Goal: Task Accomplishment & Management: Manage account settings

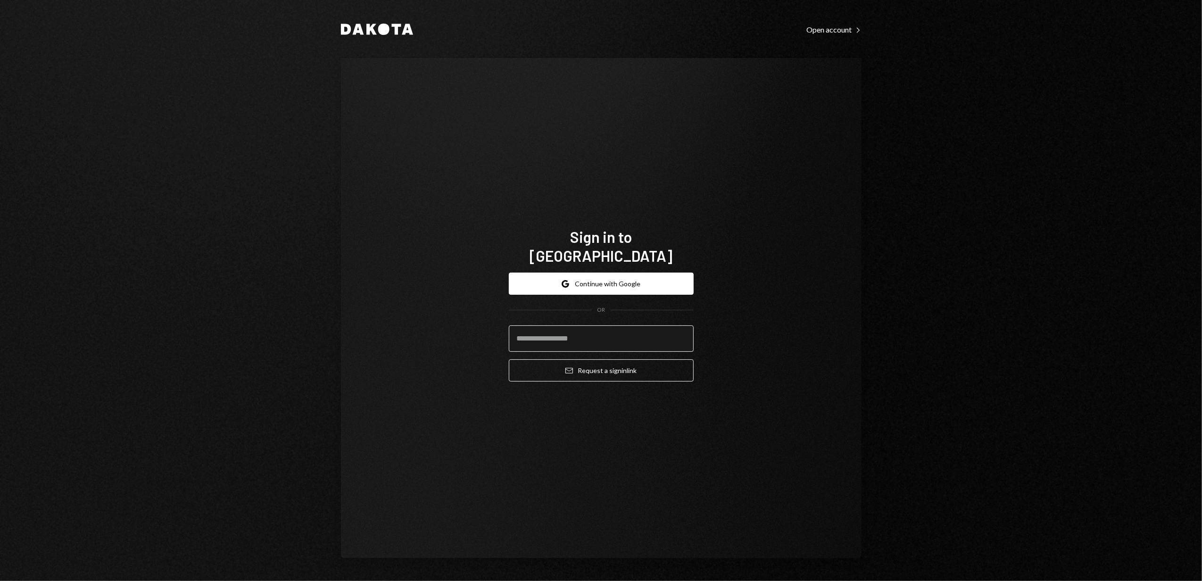
click at [570, 333] on input "email" at bounding box center [601, 339] width 185 height 26
type input "**********"
drag, startPoint x: 461, startPoint y: 300, endPoint x: 519, endPoint y: 292, distance: 58.5
click at [462, 300] on div "**********" at bounding box center [601, 308] width 521 height 501
click at [565, 287] on form "**********" at bounding box center [601, 327] width 185 height 109
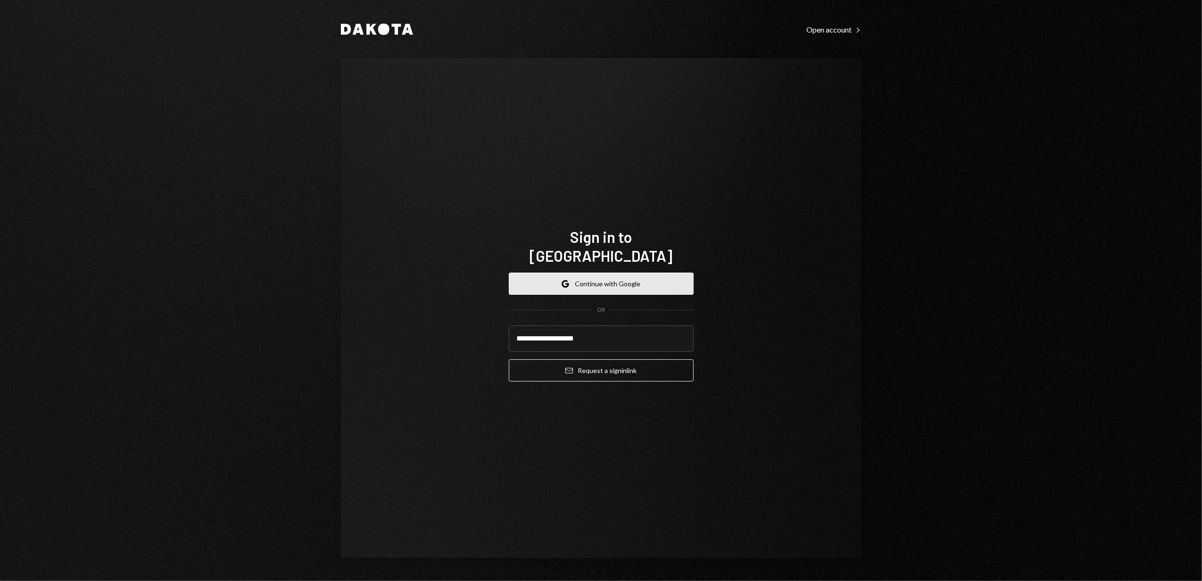
click at [565, 278] on button "Google Continue with Google" at bounding box center [601, 284] width 185 height 22
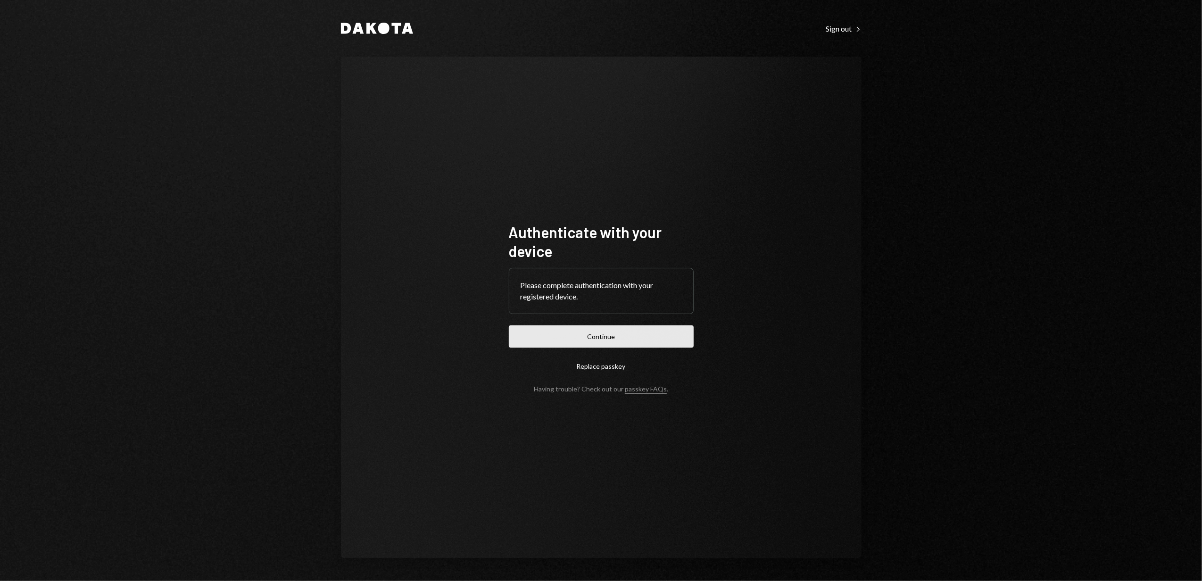
click at [591, 334] on button "Continue" at bounding box center [601, 337] width 185 height 22
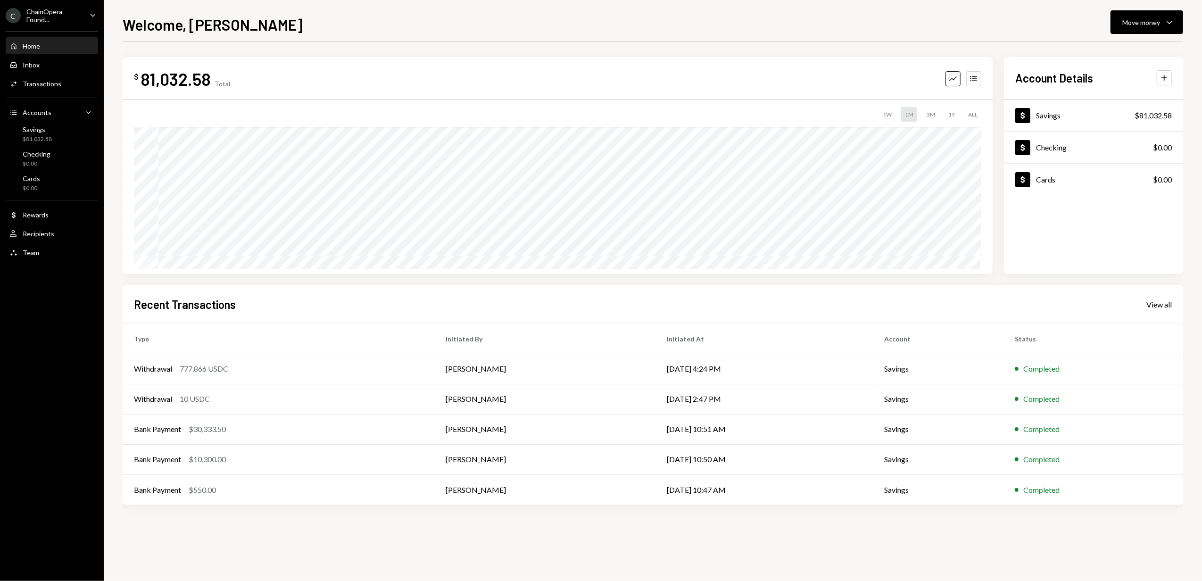
click at [69, 18] on div "ChainOpera Found..." at bounding box center [54, 16] width 56 height 16
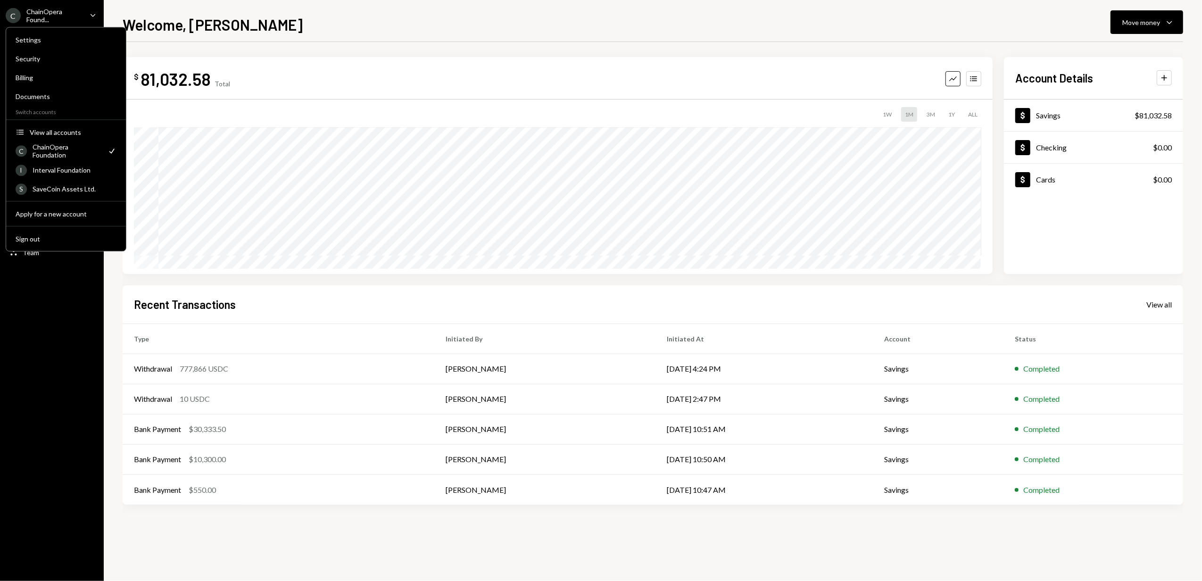
click at [284, 24] on div "Welcome, Alex Move money Caret Down" at bounding box center [653, 23] width 1061 height 21
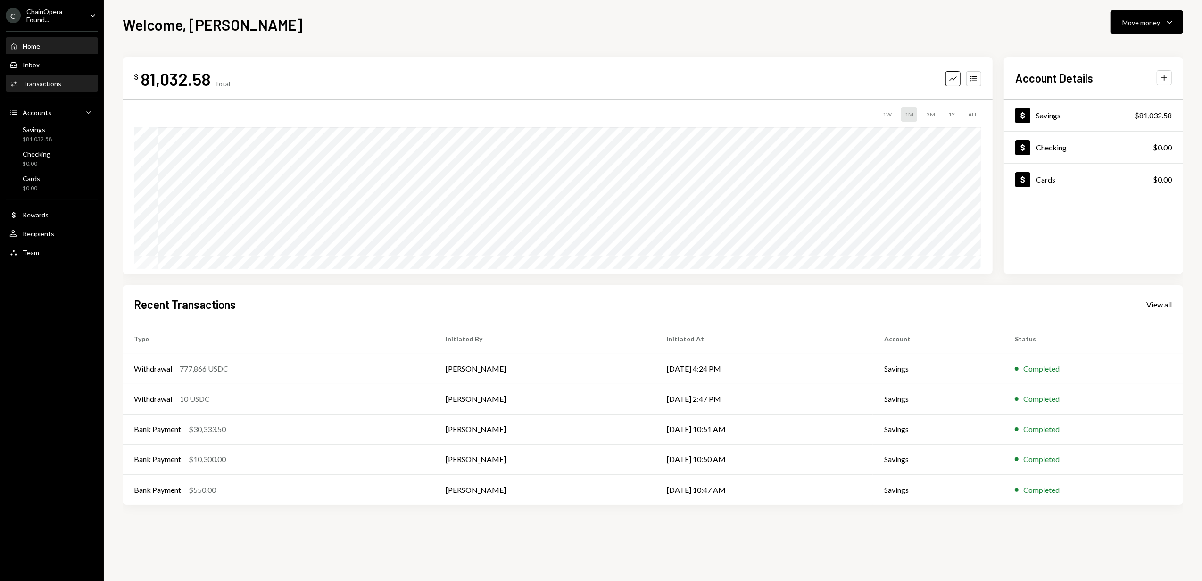
click at [53, 77] on div "Activities Transactions" at bounding box center [51, 84] width 85 height 16
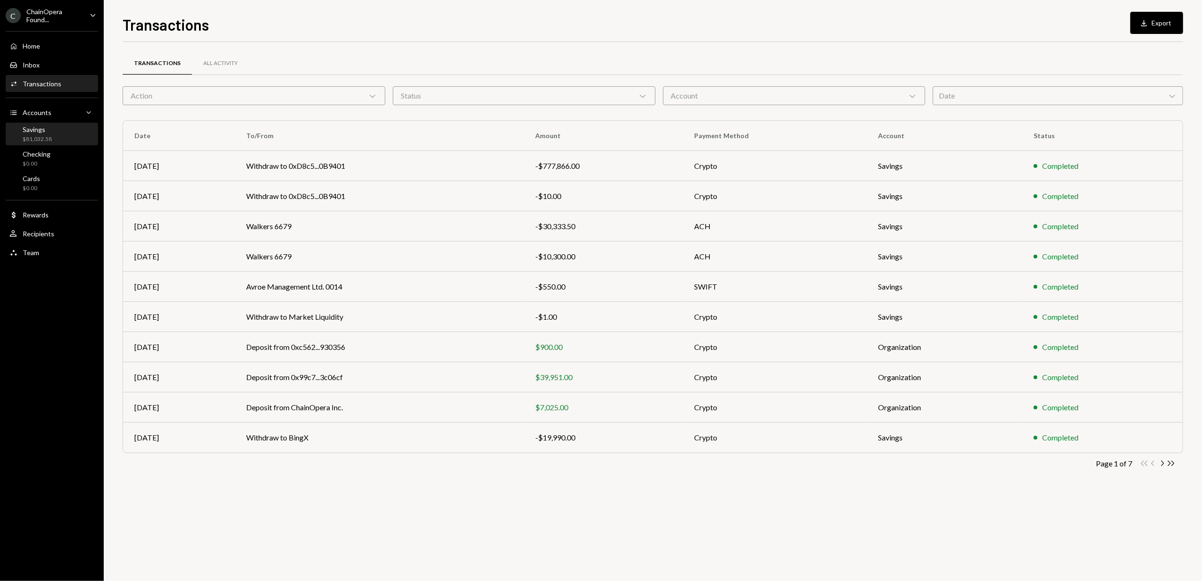
click at [46, 137] on div "$81,032.58" at bounding box center [37, 139] width 29 height 8
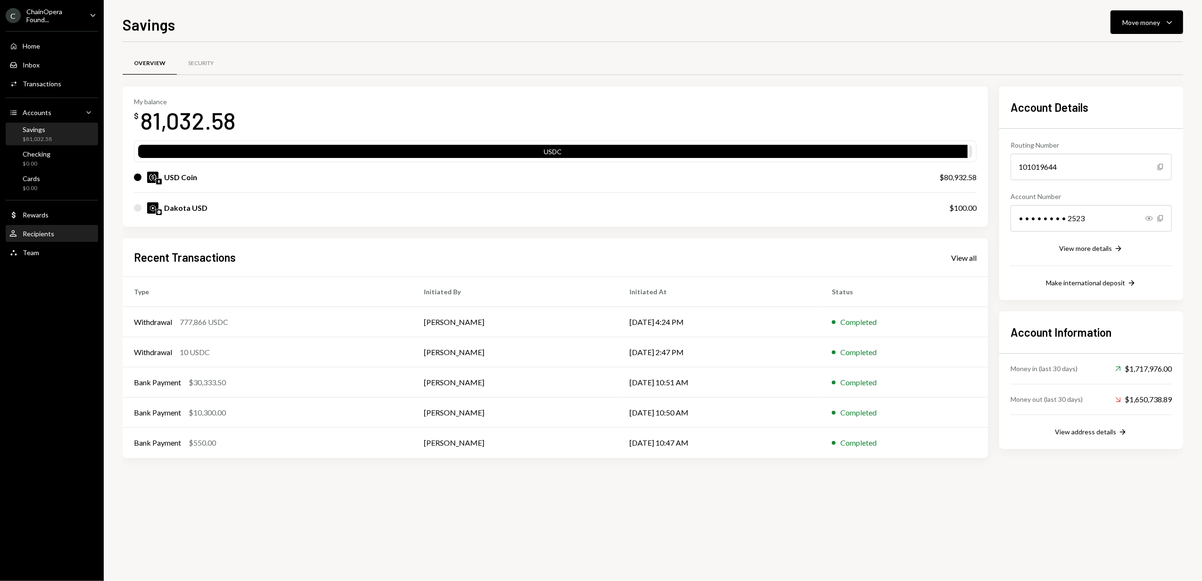
click at [62, 232] on div "User Recipients" at bounding box center [51, 234] width 85 height 8
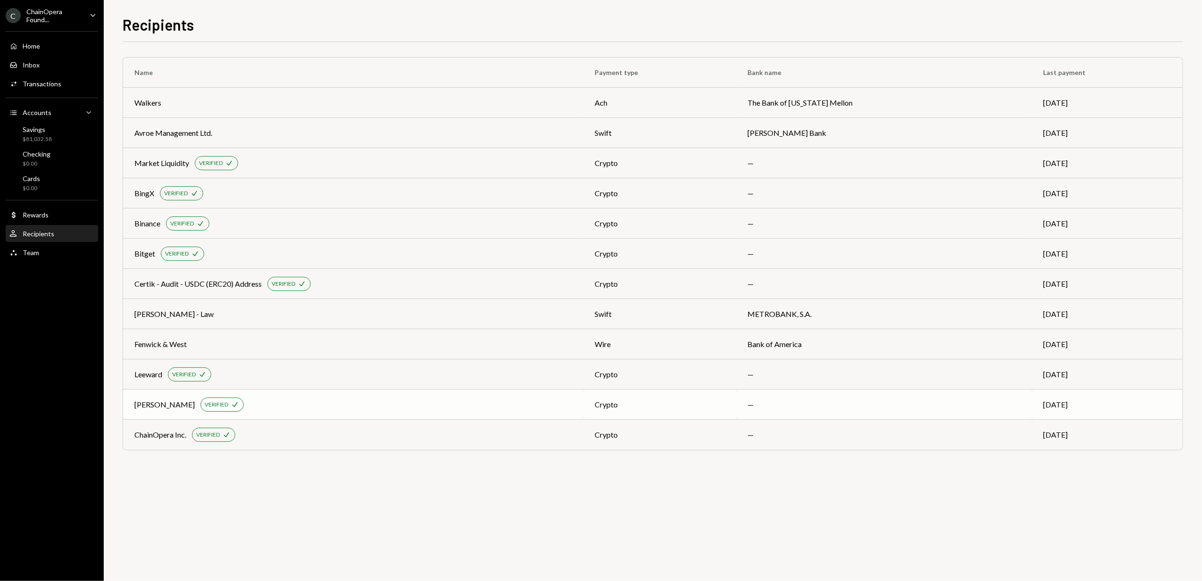
click at [328, 409] on div "Yvonne Li VERIFIED Check" at bounding box center [353, 405] width 438 height 14
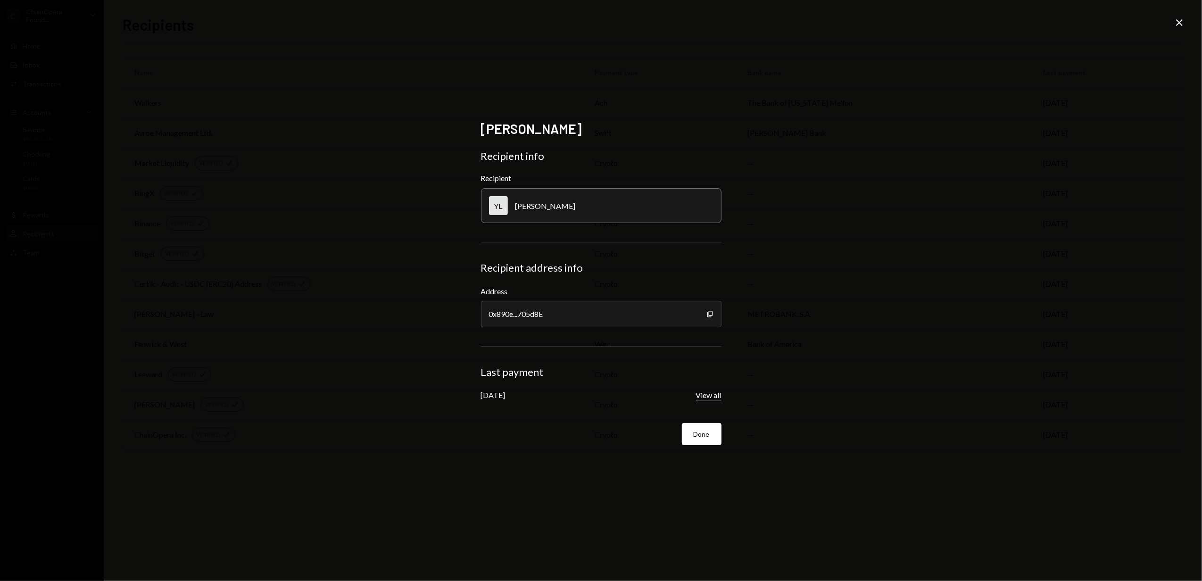
click at [716, 395] on button "View all" at bounding box center [708, 396] width 25 height 10
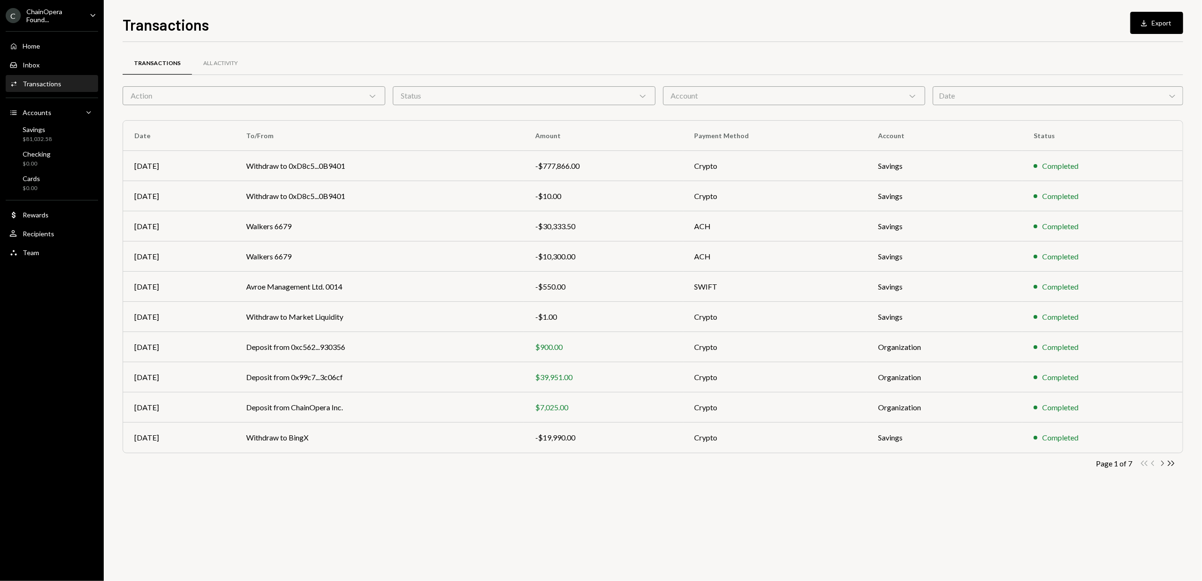
click at [1161, 463] on icon "Chevron Right" at bounding box center [1162, 463] width 9 height 9
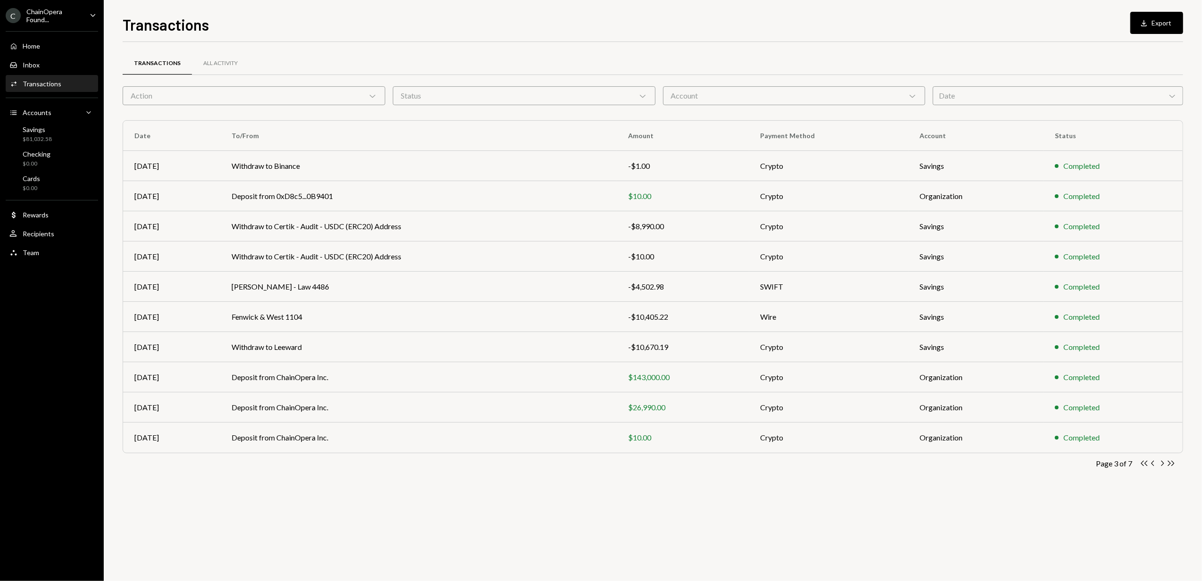
click at [1161, 463] on icon "Chevron Right" at bounding box center [1162, 463] width 9 height 9
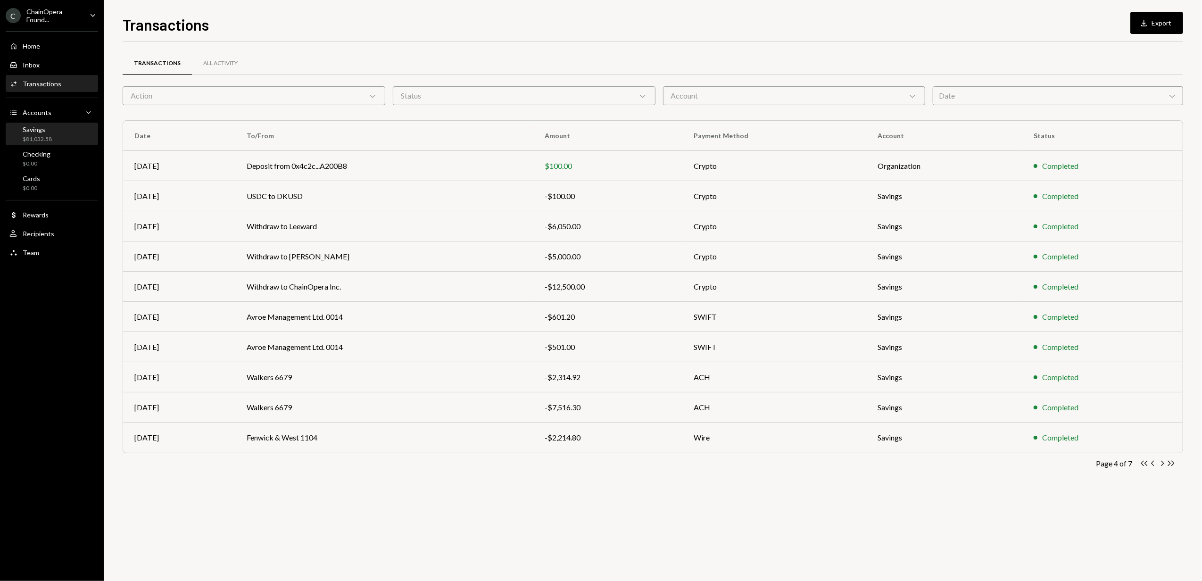
click at [48, 133] on div "Savings $81,032.58" at bounding box center [37, 134] width 29 height 18
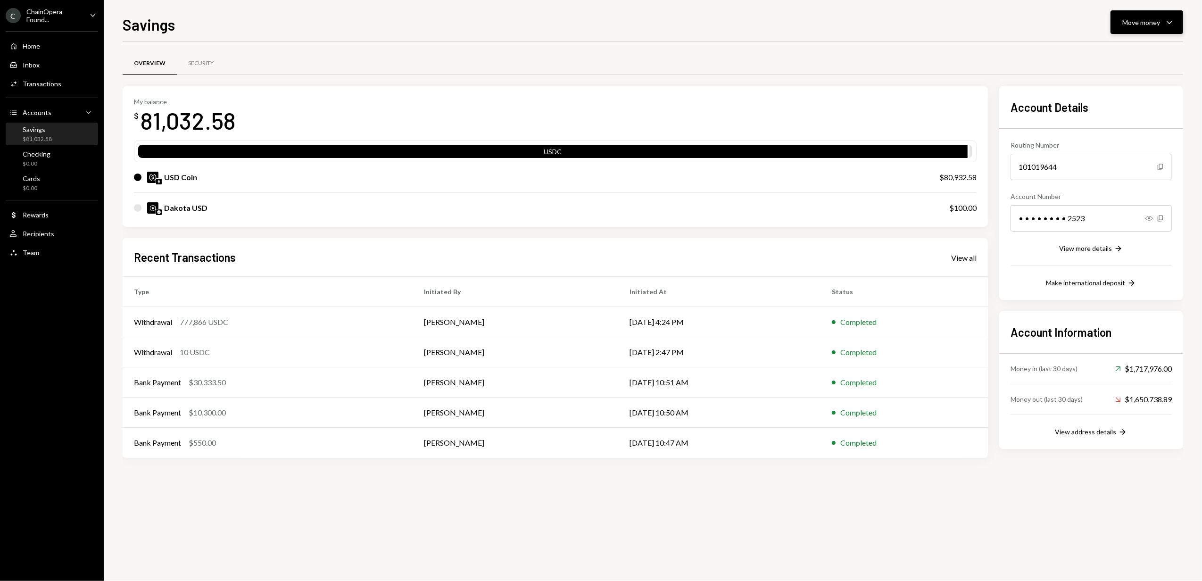
click at [1150, 25] on div "Move money" at bounding box center [1142, 22] width 38 height 10
click at [1114, 49] on div "Send" at bounding box center [1139, 51] width 69 height 10
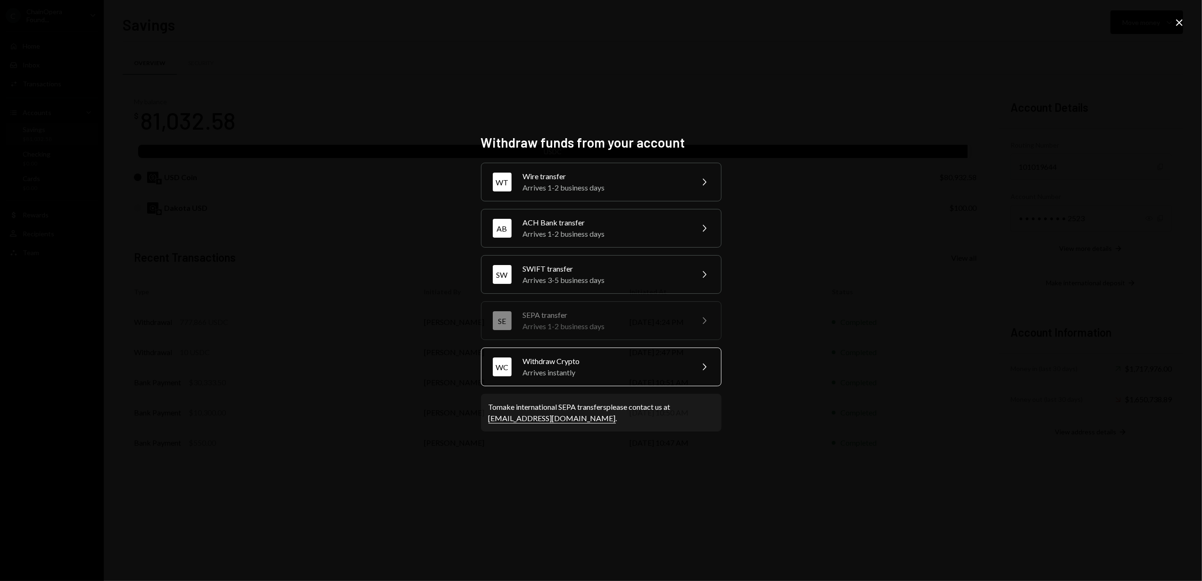
click at [533, 365] on div "Withdraw Crypto" at bounding box center [605, 361] width 164 height 11
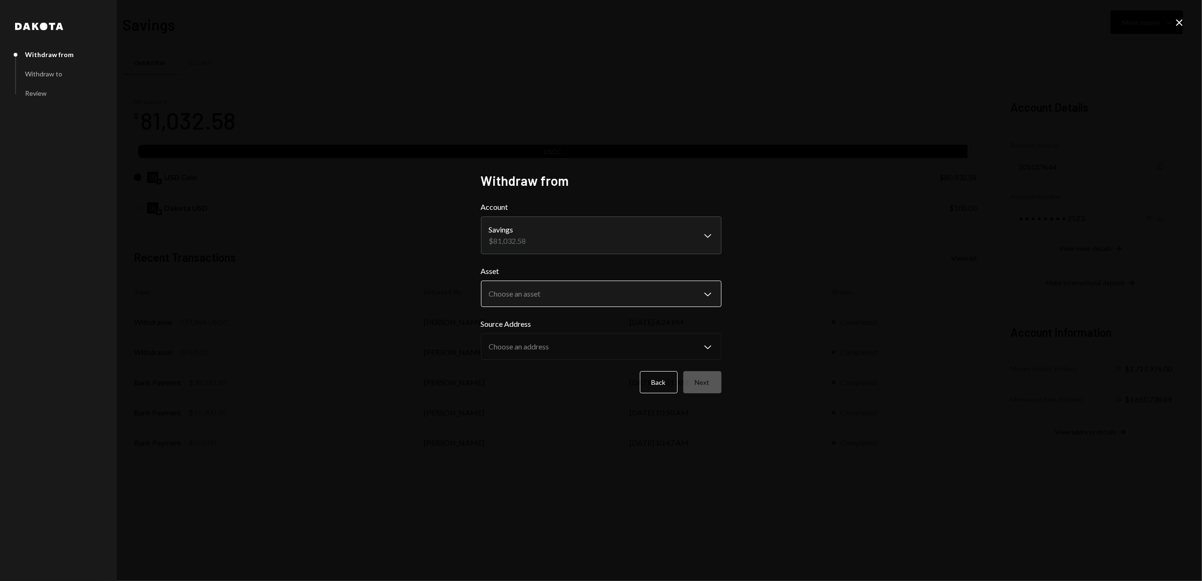
click at [534, 293] on body "C ChainOpera Found... Caret Down Home Home Inbox Inbox Activities Transactions …" at bounding box center [601, 290] width 1202 height 581
select select "****"
click at [530, 297] on body "C ChainOpera Found... Caret Down Home Home Inbox Inbox Activities Transactions …" at bounding box center [601, 290] width 1202 height 581
click at [692, 381] on button "Next" at bounding box center [703, 382] width 38 height 22
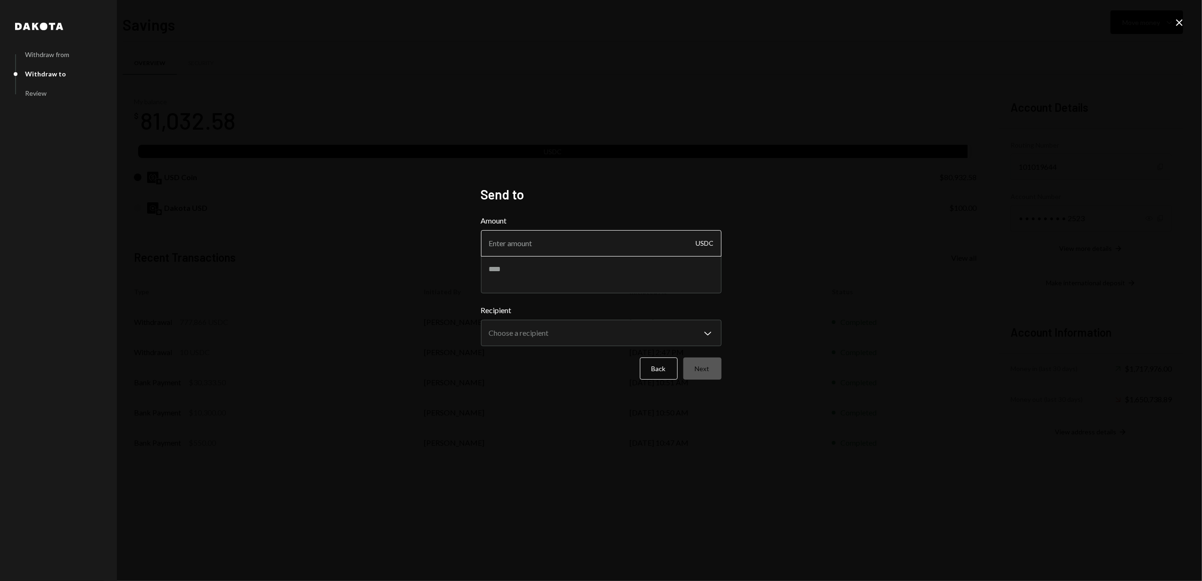
click at [521, 246] on input "Amount" at bounding box center [601, 243] width 241 height 26
type input "5000"
click at [368, 240] on div "**********" at bounding box center [601, 290] width 1202 height 581
click at [521, 273] on textarea at bounding box center [601, 275] width 241 height 38
paste textarea "**********"
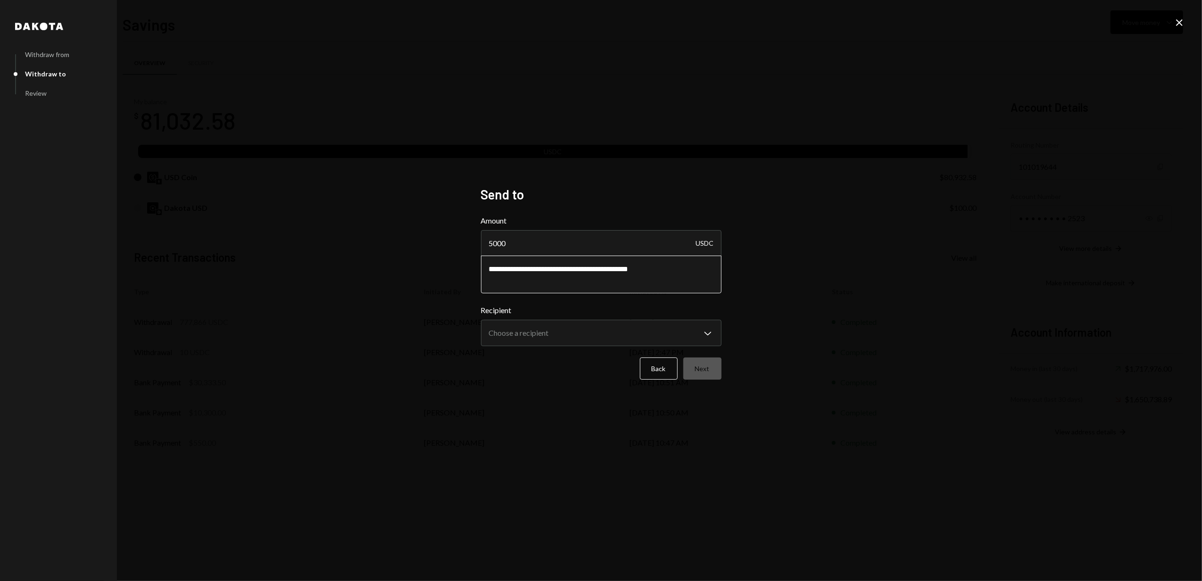
drag, startPoint x: 597, startPoint y: 270, endPoint x: 575, endPoint y: 265, distance: 22.8
click at [575, 265] on textarea "**********" at bounding box center [601, 275] width 241 height 38
click at [632, 269] on textarea "**********" at bounding box center [601, 275] width 241 height 38
type textarea "**********"
click at [546, 338] on body "C ChainOpera Found... Caret Down Home Home Inbox Inbox Activities Transactions …" at bounding box center [601, 290] width 1202 height 581
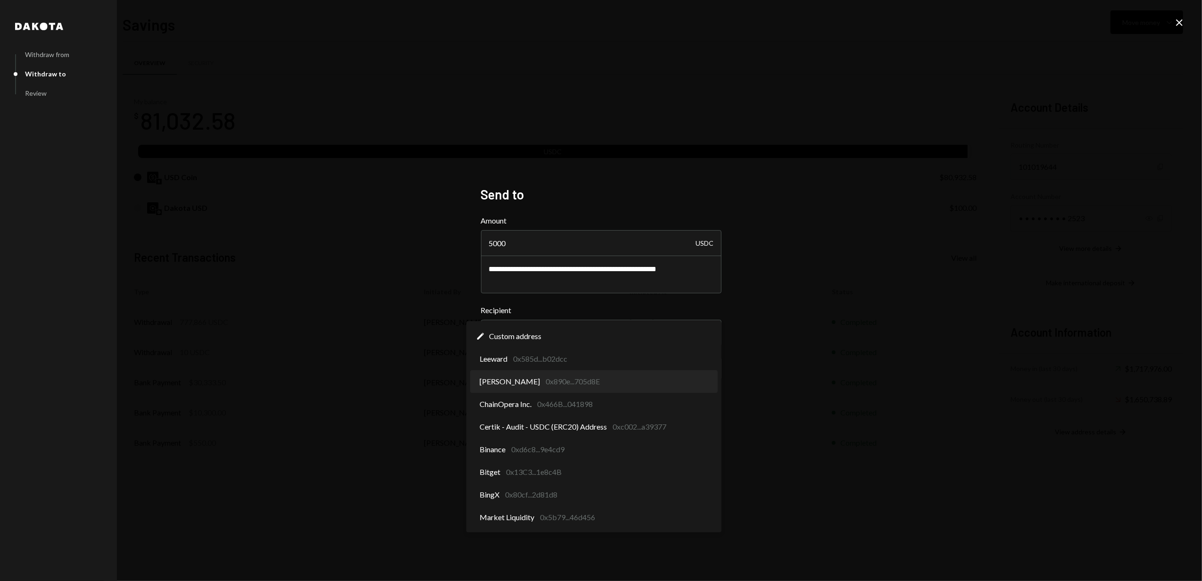
select select "**********"
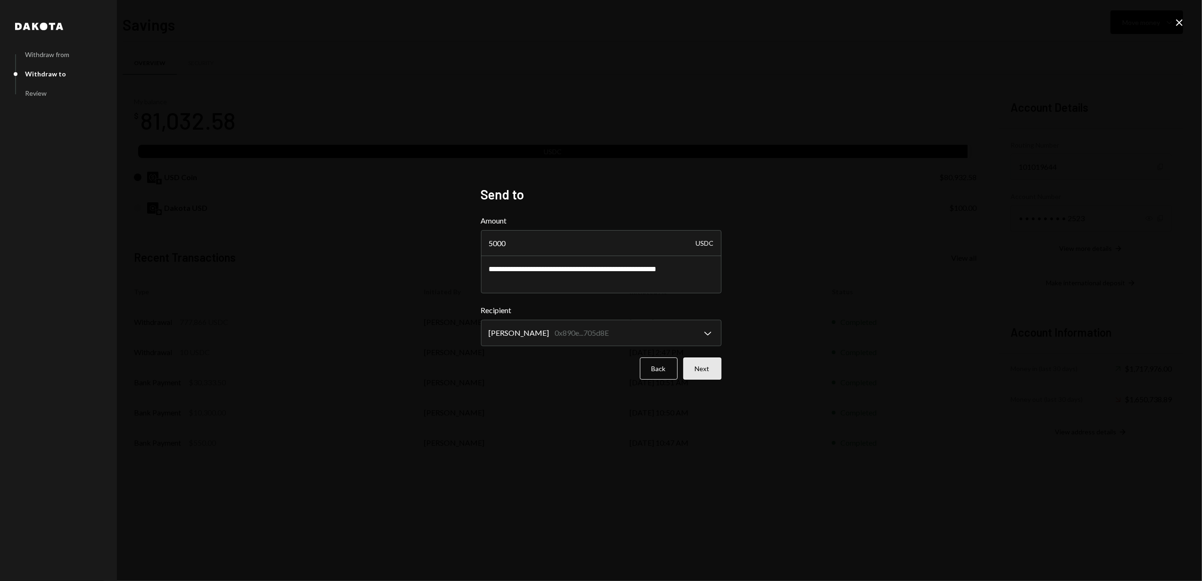
click at [710, 369] on button "Next" at bounding box center [703, 369] width 38 height 22
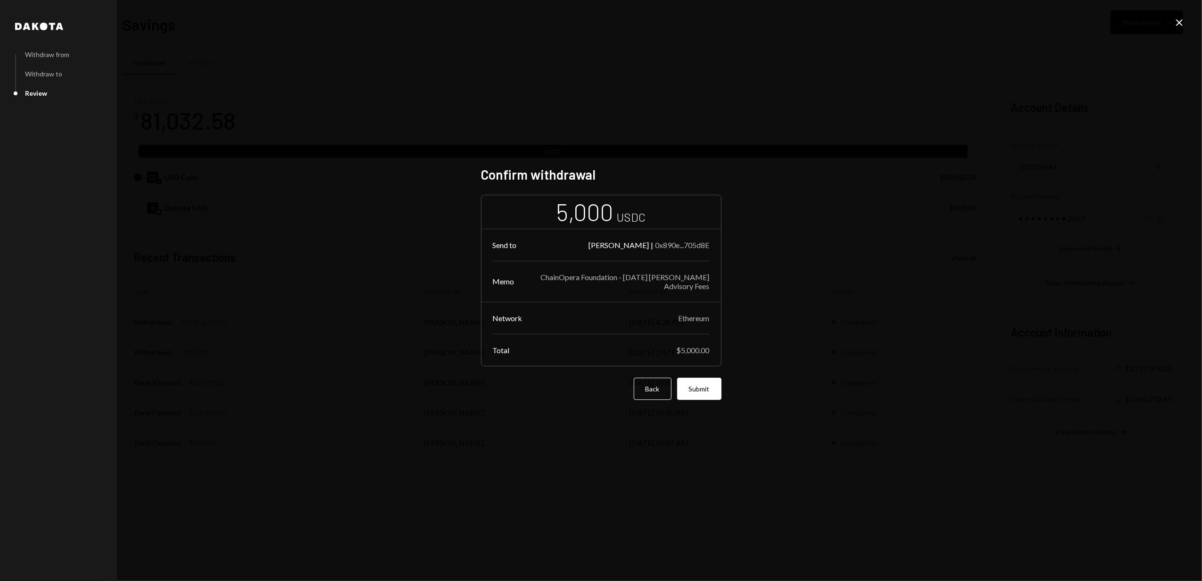
click at [699, 390] on button "Submit" at bounding box center [699, 389] width 44 height 22
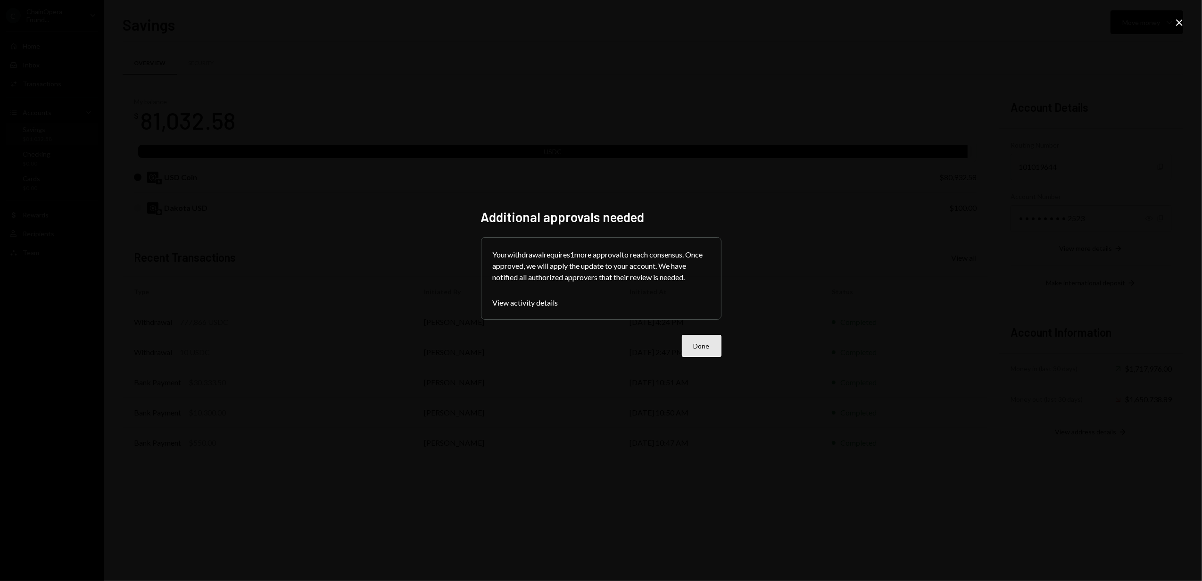
click at [702, 346] on button "Done" at bounding box center [702, 346] width 40 height 22
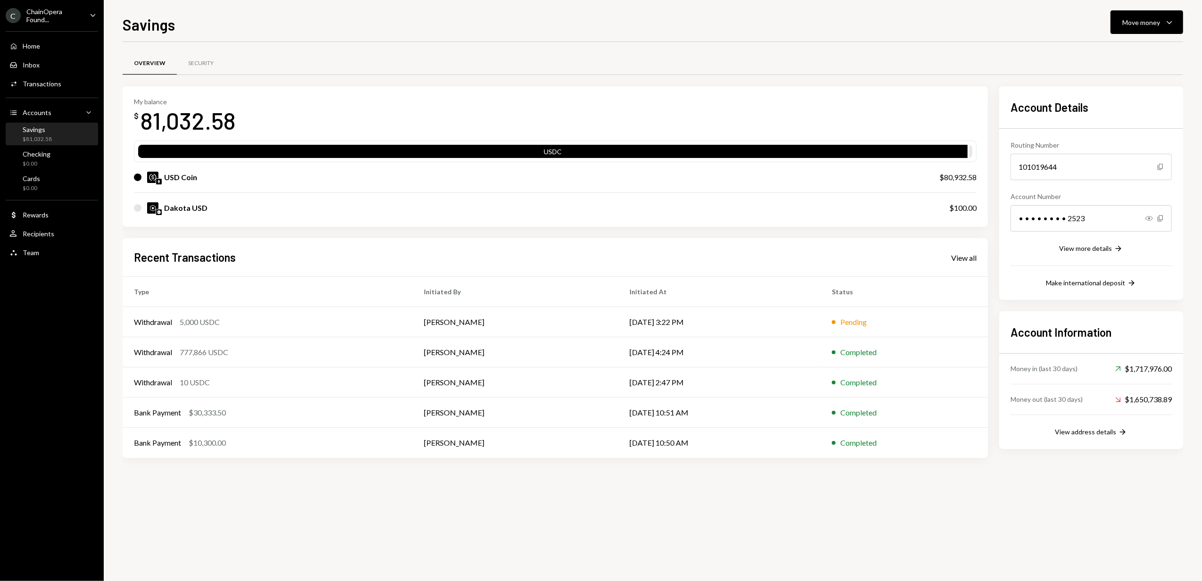
click at [48, 131] on div "Savings" at bounding box center [37, 129] width 29 height 8
click at [42, 84] on div "Transactions" at bounding box center [42, 84] width 39 height 8
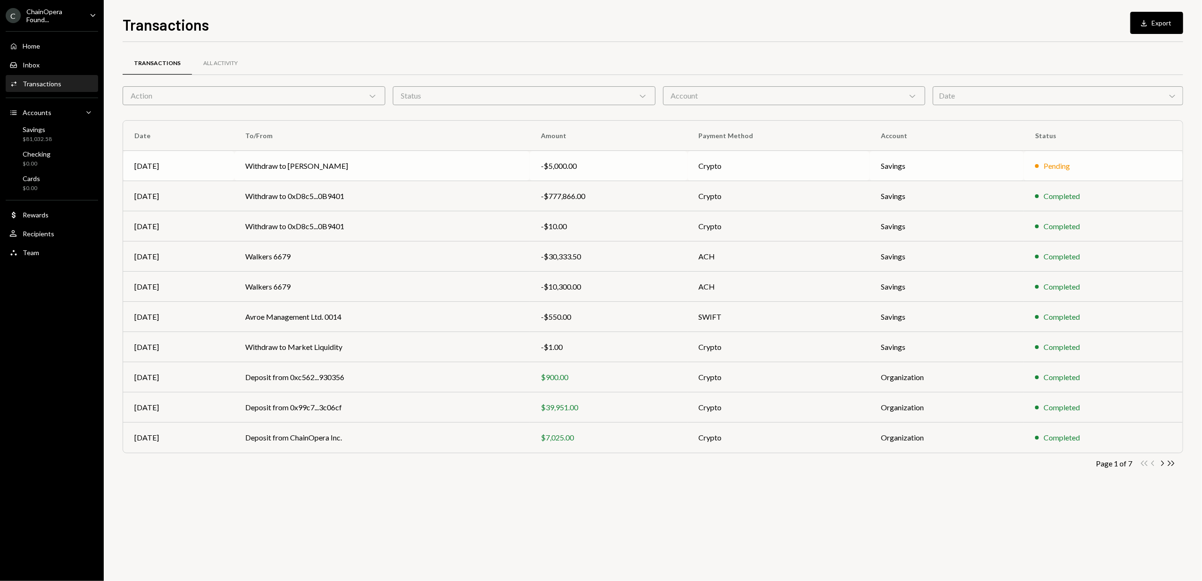
click at [463, 164] on td "Withdraw to [PERSON_NAME]" at bounding box center [382, 166] width 296 height 30
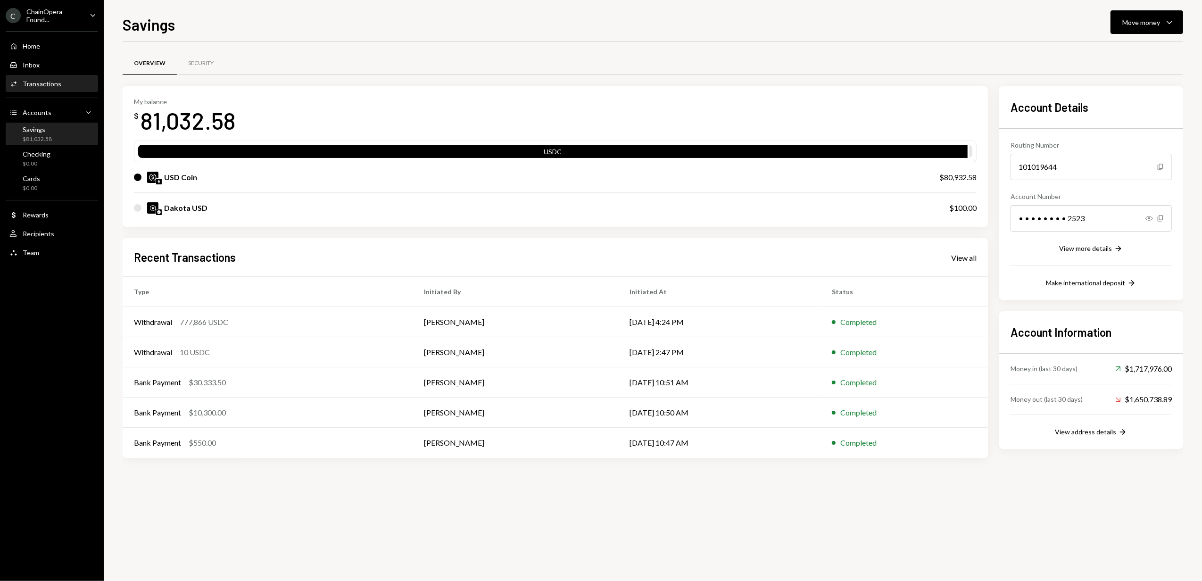
click at [55, 81] on div "Transactions" at bounding box center [42, 84] width 39 height 8
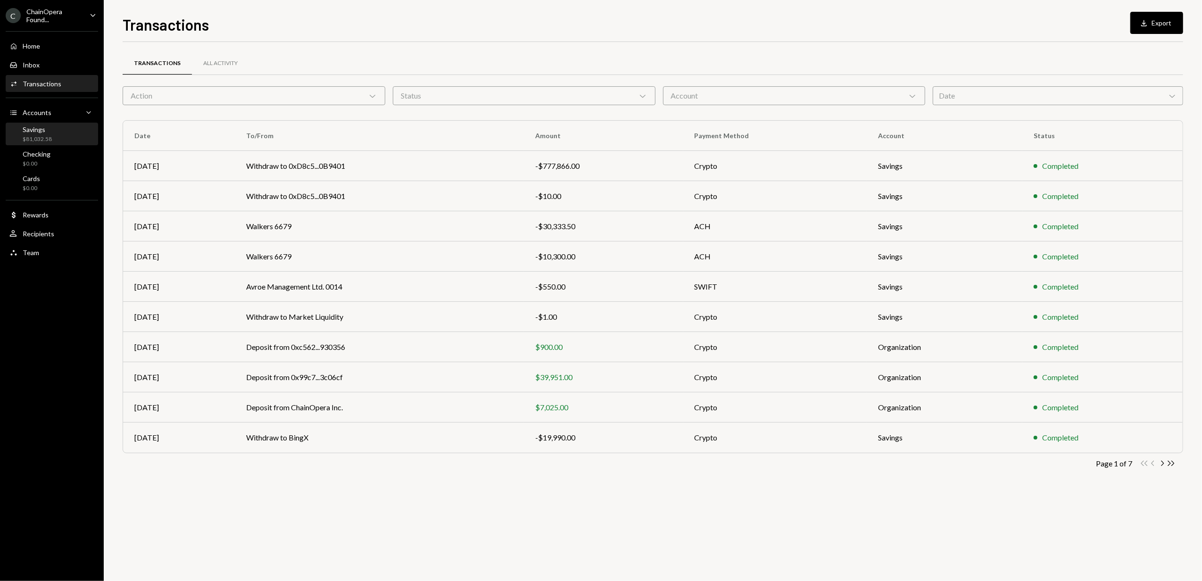
click at [37, 131] on div "Savings" at bounding box center [37, 129] width 29 height 8
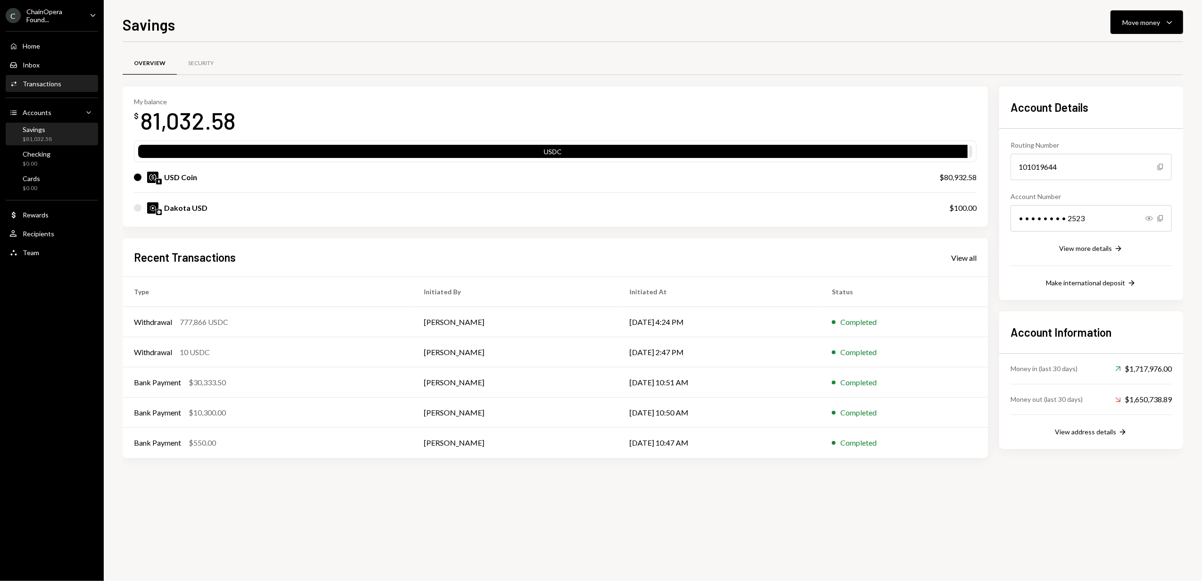
click at [40, 84] on div "Transactions" at bounding box center [42, 84] width 39 height 8
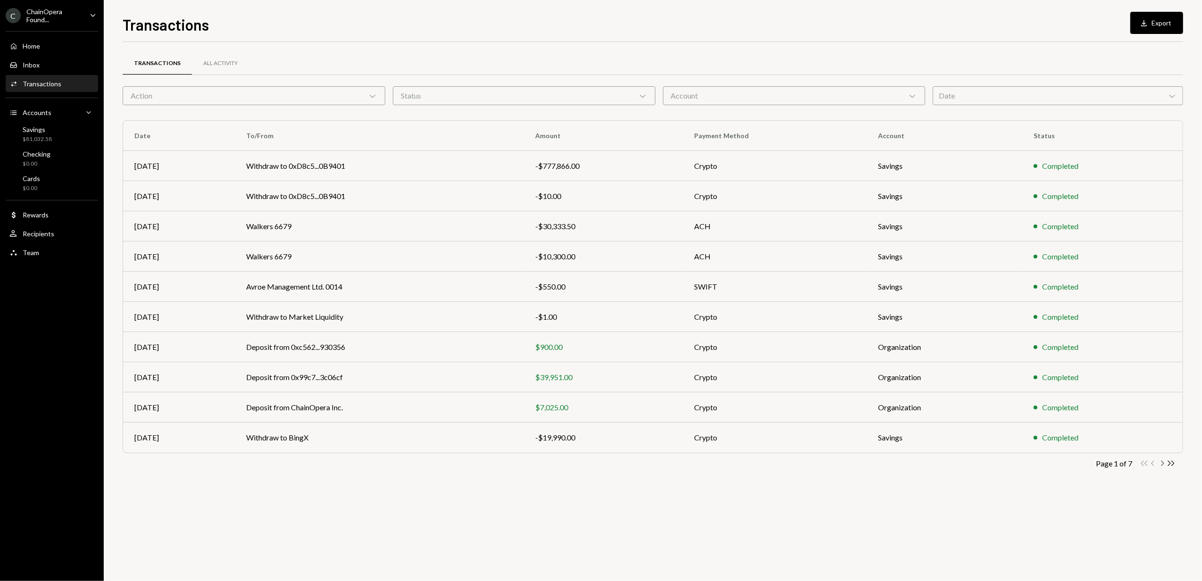
click at [1161, 465] on icon "Chevron Right" at bounding box center [1162, 463] width 9 height 9
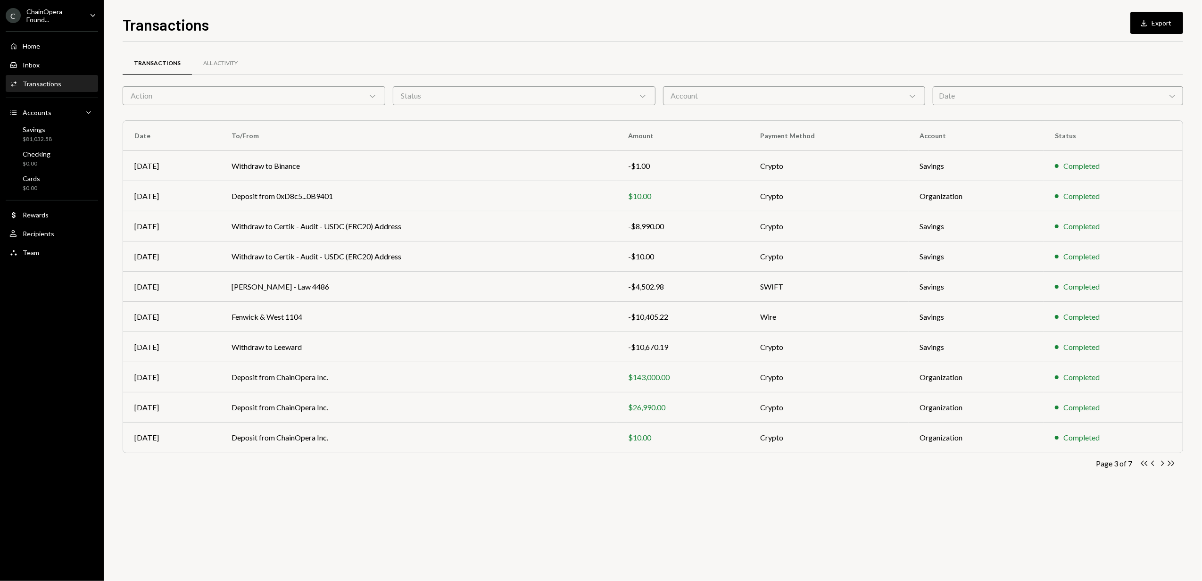
click at [1161, 465] on icon "Chevron Right" at bounding box center [1162, 463] width 9 height 9
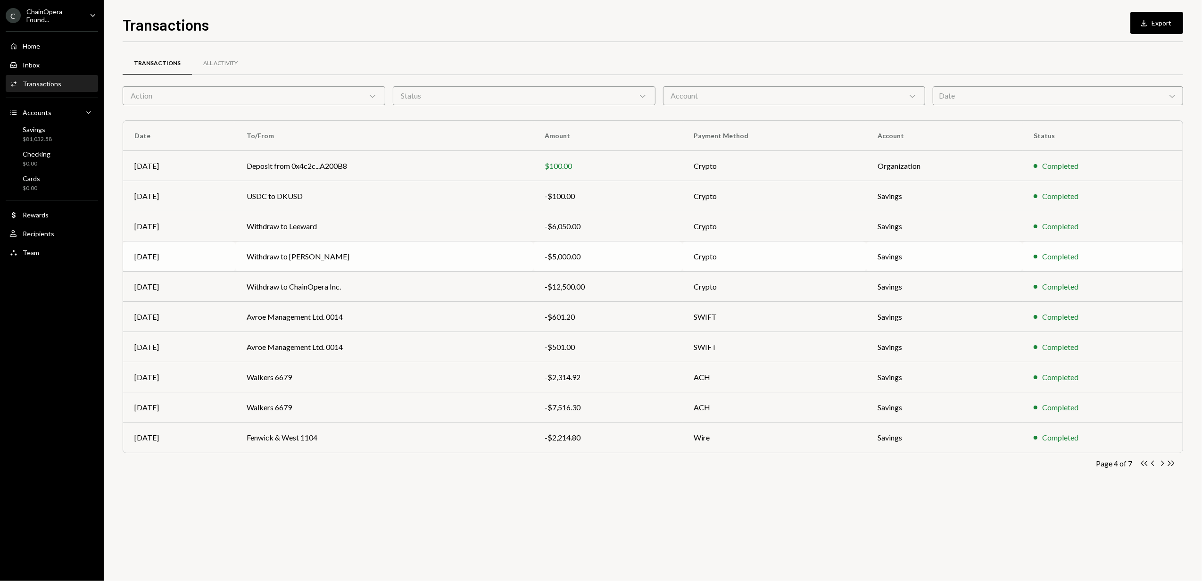
click at [346, 261] on td "Withdraw to [PERSON_NAME]" at bounding box center [384, 257] width 298 height 30
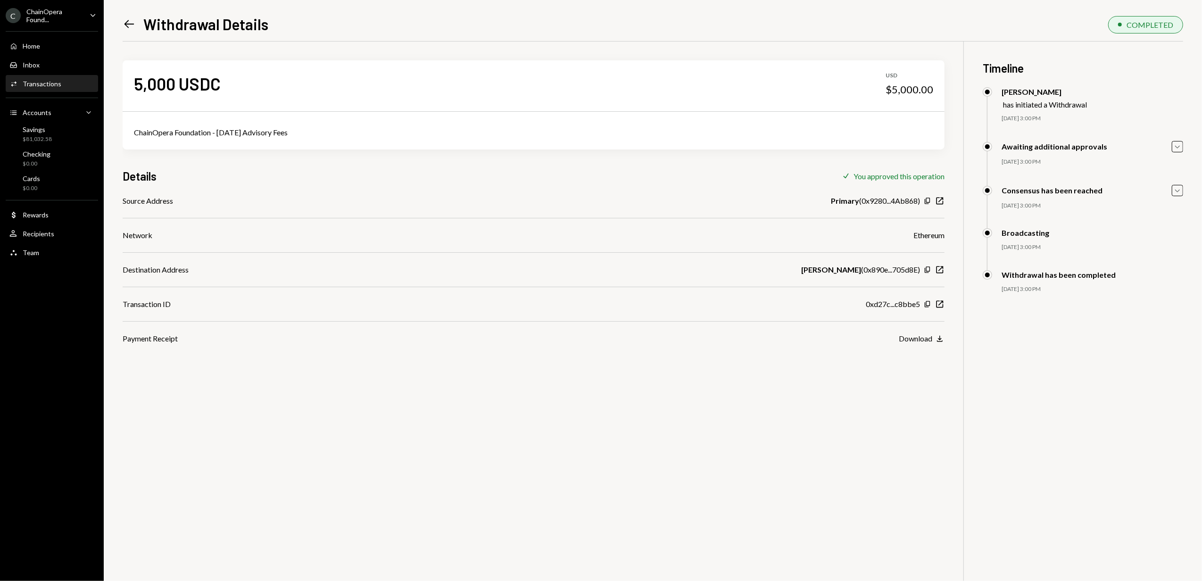
drag, startPoint x: 136, startPoint y: 133, endPoint x: 309, endPoint y: 134, distance: 172.2
click at [309, 134] on div "ChainOpera Foundation - [DATE] Advisory Fees" at bounding box center [534, 132] width 800 height 11
copy div "ChainOpera Foundation - [DATE] Advisory Fees"
click at [150, 83] on div "5,000 USDC" at bounding box center [177, 83] width 87 height 21
drag, startPoint x: 136, startPoint y: 80, endPoint x: 210, endPoint y: 78, distance: 74.6
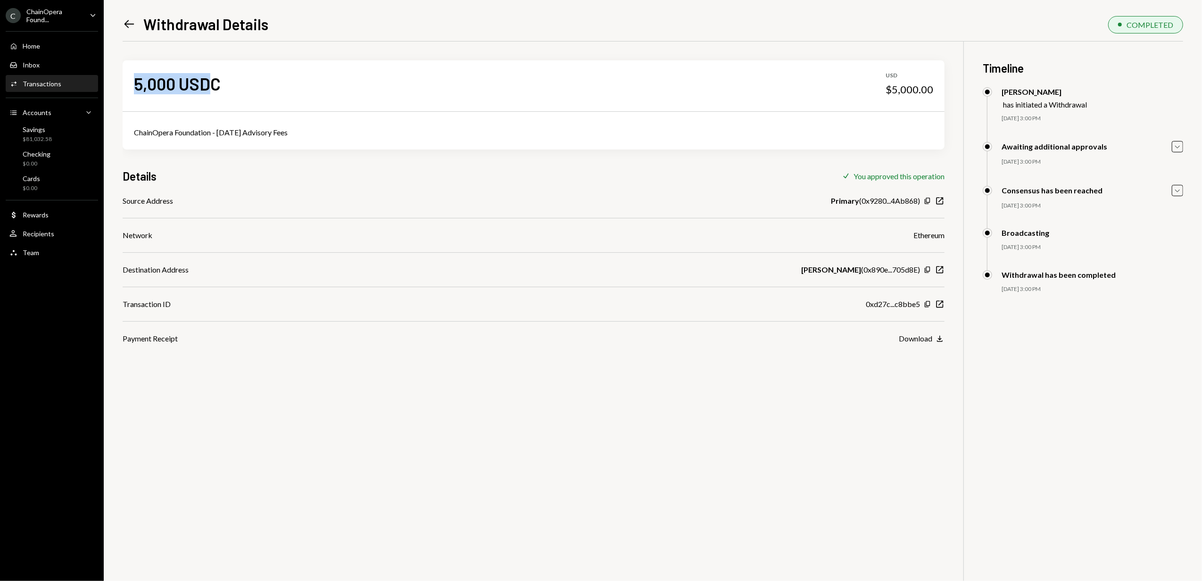
click at [210, 78] on div "5,000 USDC" at bounding box center [177, 83] width 87 height 21
drag, startPoint x: 210, startPoint y: 78, endPoint x: 315, endPoint y: 85, distance: 105.0
click at [315, 85] on div "5,000 USDC USD $5,000.00" at bounding box center [534, 83] width 822 height 47
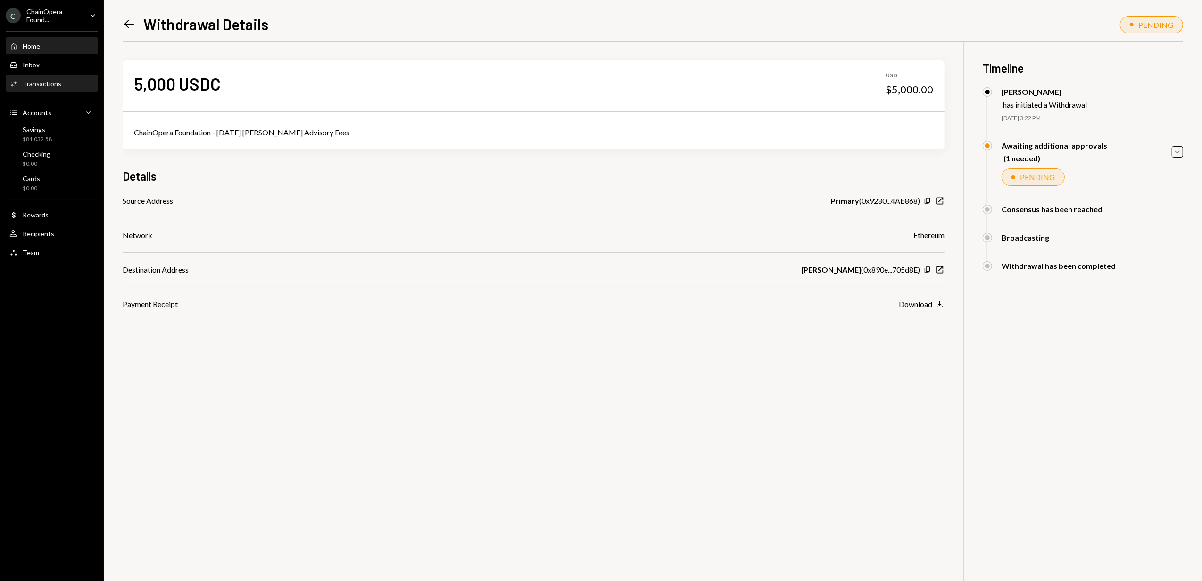
click at [44, 47] on div "Home Home" at bounding box center [51, 46] width 85 height 8
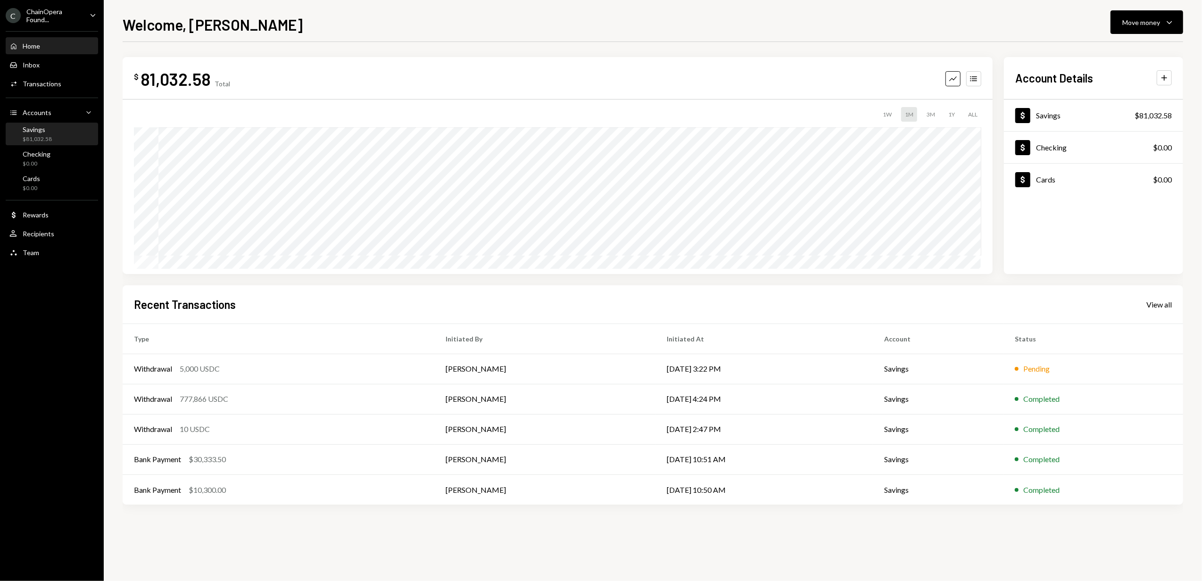
click at [55, 134] on div "Savings $81,032.58" at bounding box center [51, 134] width 85 height 18
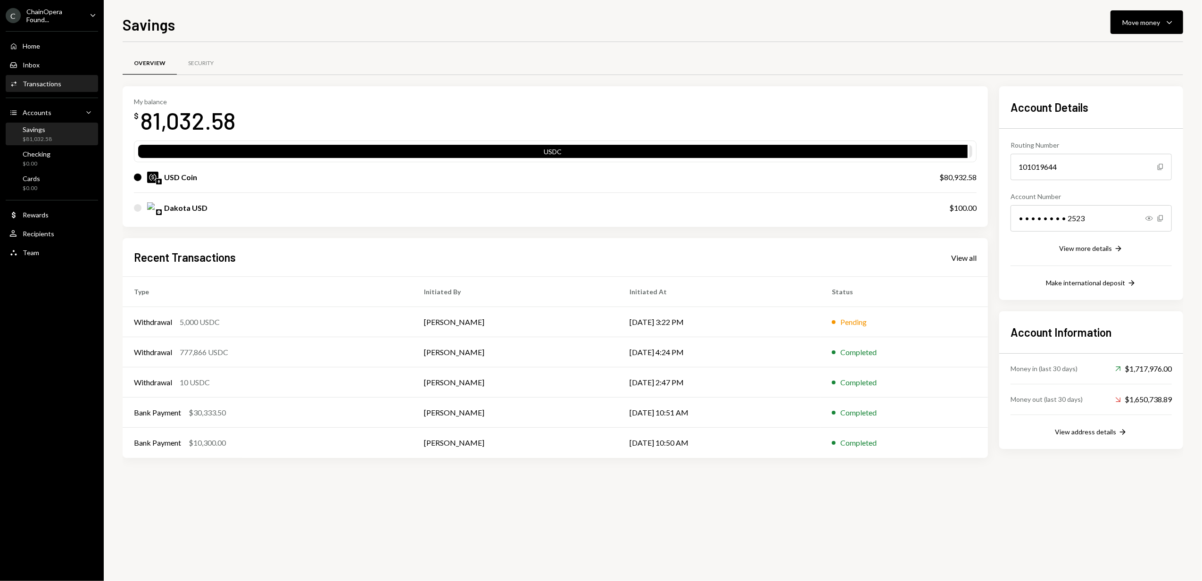
click at [47, 82] on div "Transactions" at bounding box center [42, 84] width 39 height 8
